Goal: Task Accomplishment & Management: Complete application form

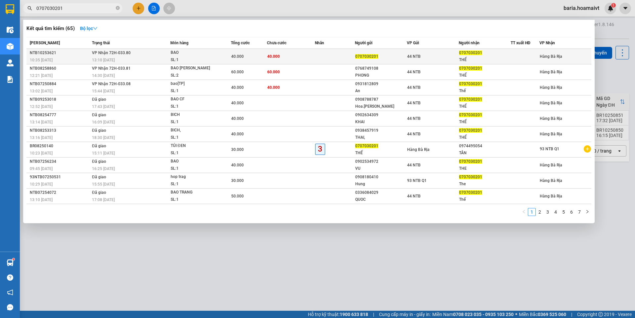
type input "0707030201"
click at [447, 57] on div "44 NTB" at bounding box center [432, 56] width 51 height 7
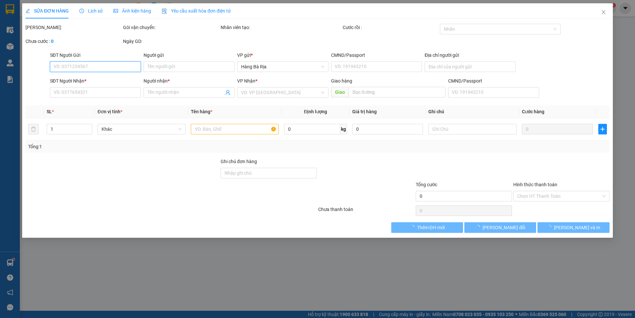
type input "0707030201"
type input "THẾ"
type input "40.000"
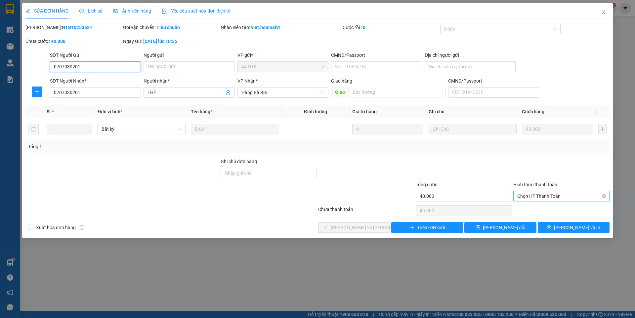
click at [574, 196] on span "Chọn HT Thanh Toán" at bounding box center [561, 196] width 88 height 10
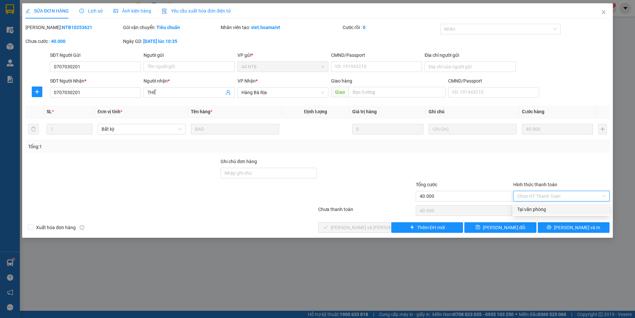
click at [538, 211] on div "Tại văn phòng" at bounding box center [561, 209] width 88 height 7
type input "0"
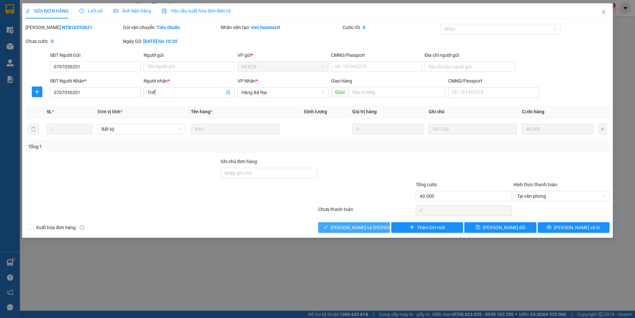
click at [373, 230] on span "[PERSON_NAME] và [PERSON_NAME] hàng" at bounding box center [375, 227] width 89 height 7
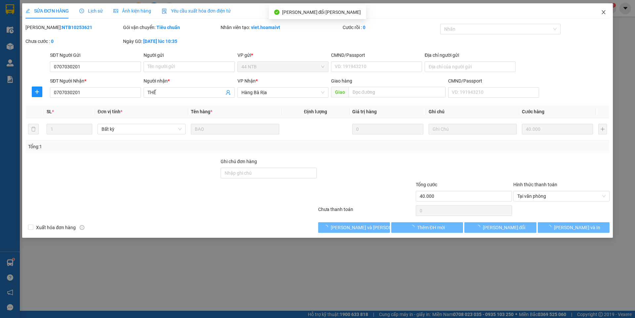
click at [604, 11] on icon "close" at bounding box center [603, 12] width 5 height 5
